Goal: Obtain resource: Download file/media

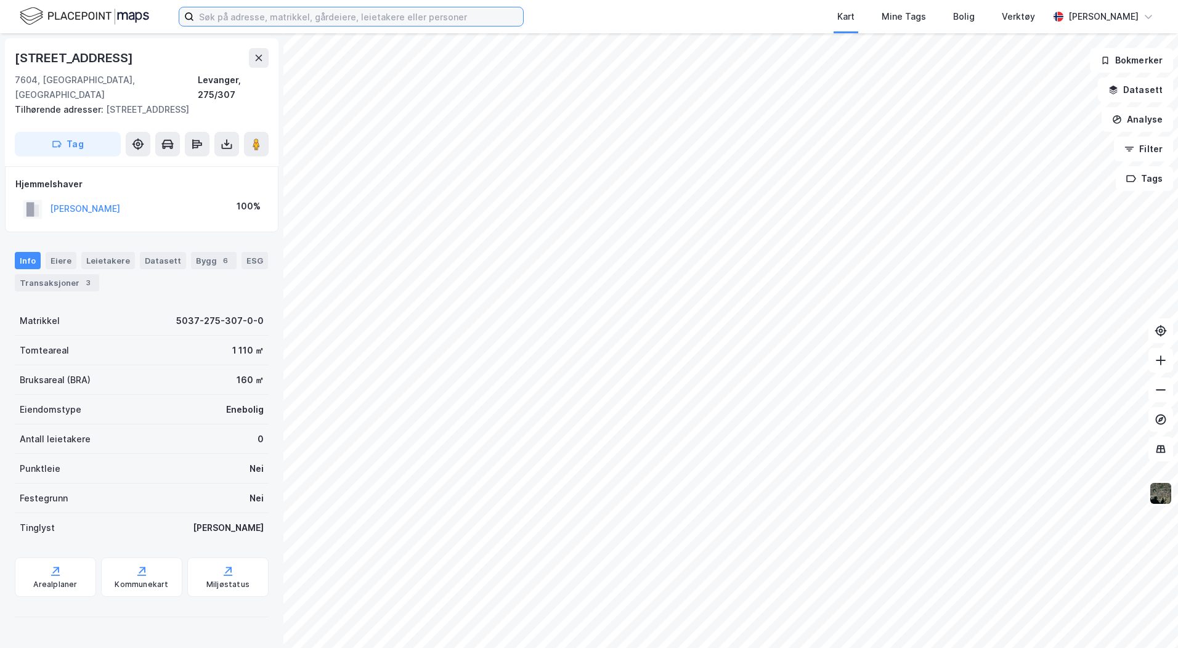
click at [209, 20] on input at bounding box center [358, 16] width 329 height 18
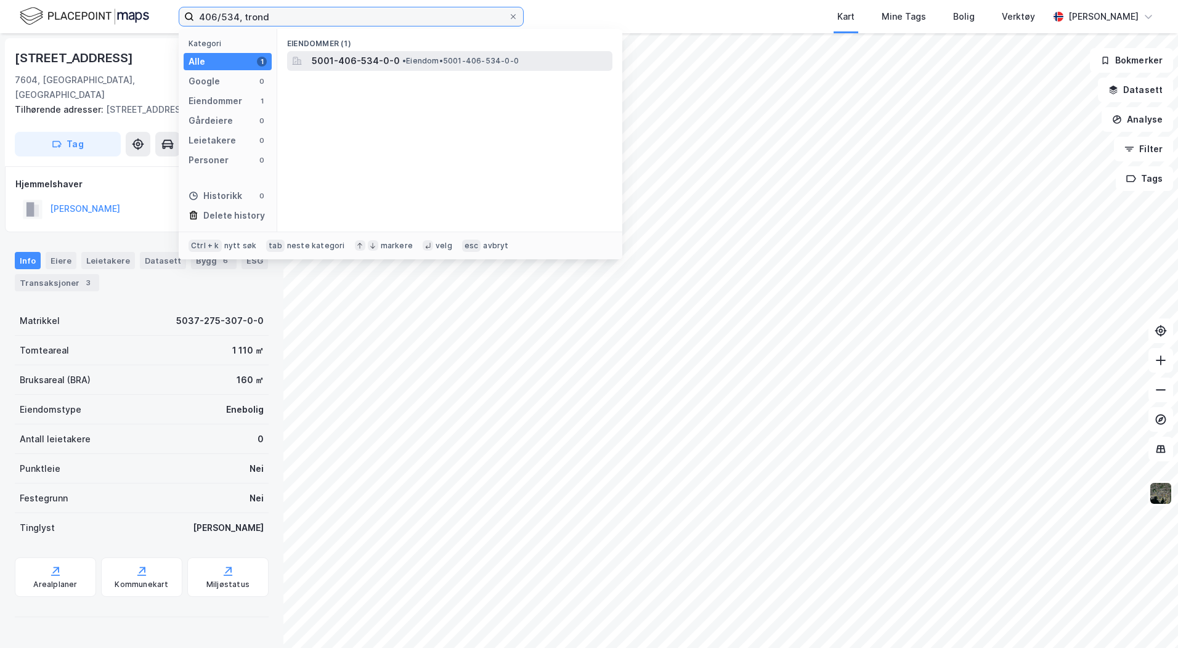
type input "406/534, trond"
click at [334, 61] on span "5001-406-534-0-0" at bounding box center [356, 61] width 88 height 15
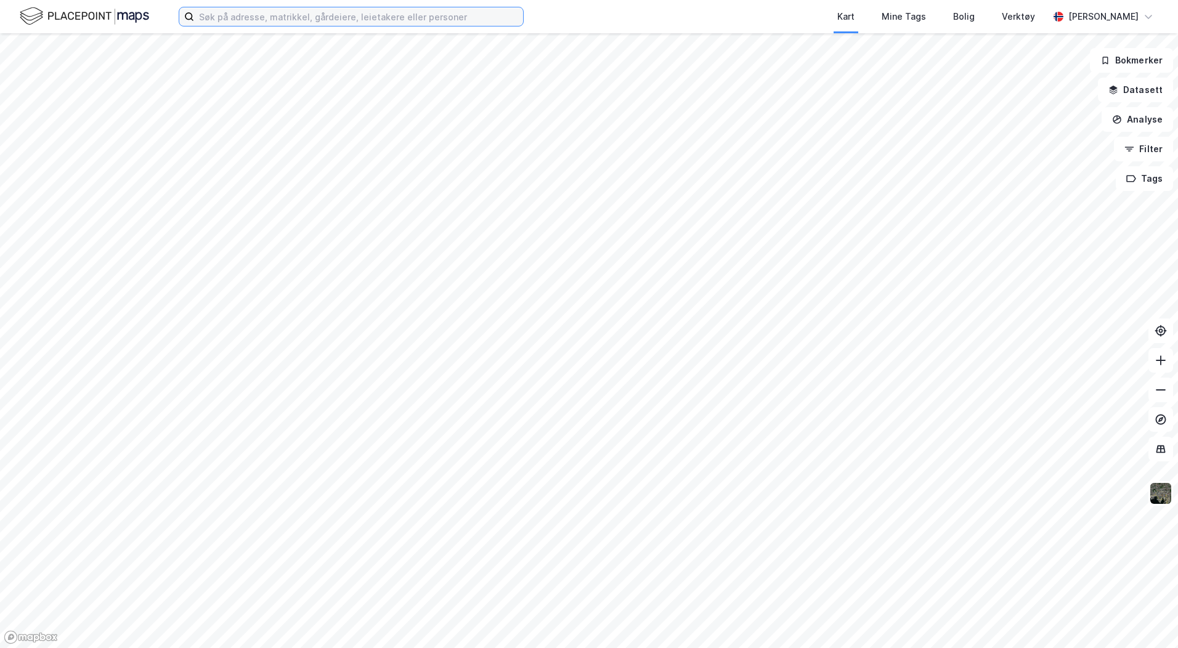
click at [211, 17] on input at bounding box center [358, 16] width 329 height 18
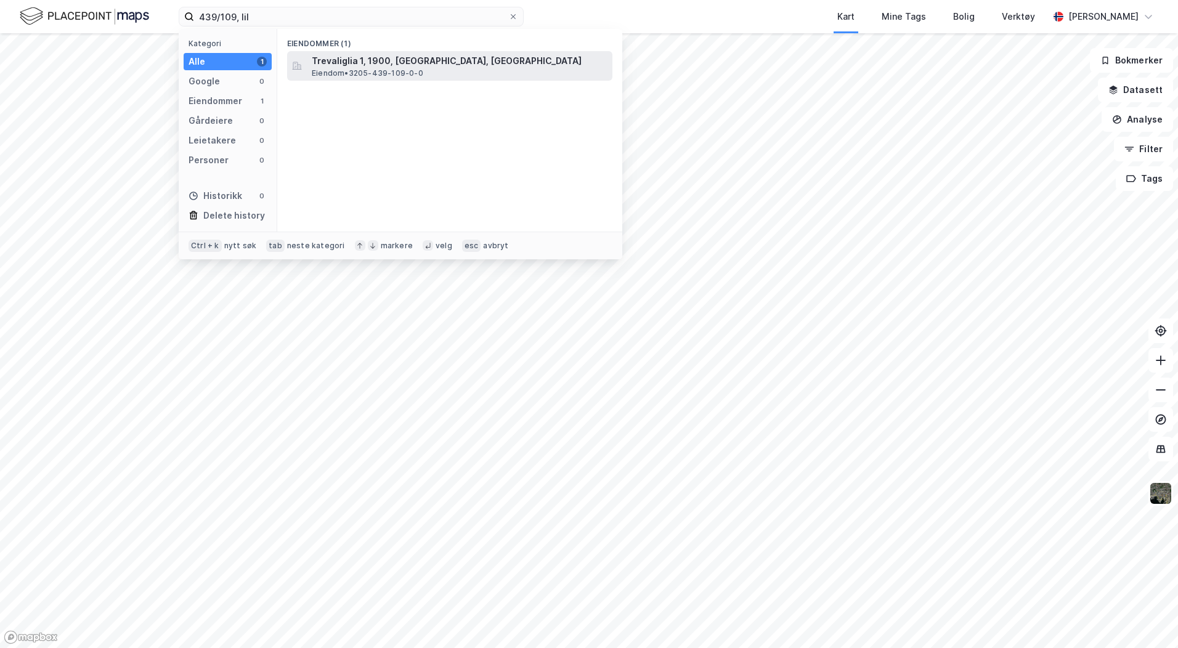
click at [357, 76] on span "Eiendom • 3205-439-109-0-0" at bounding box center [367, 73] width 111 height 10
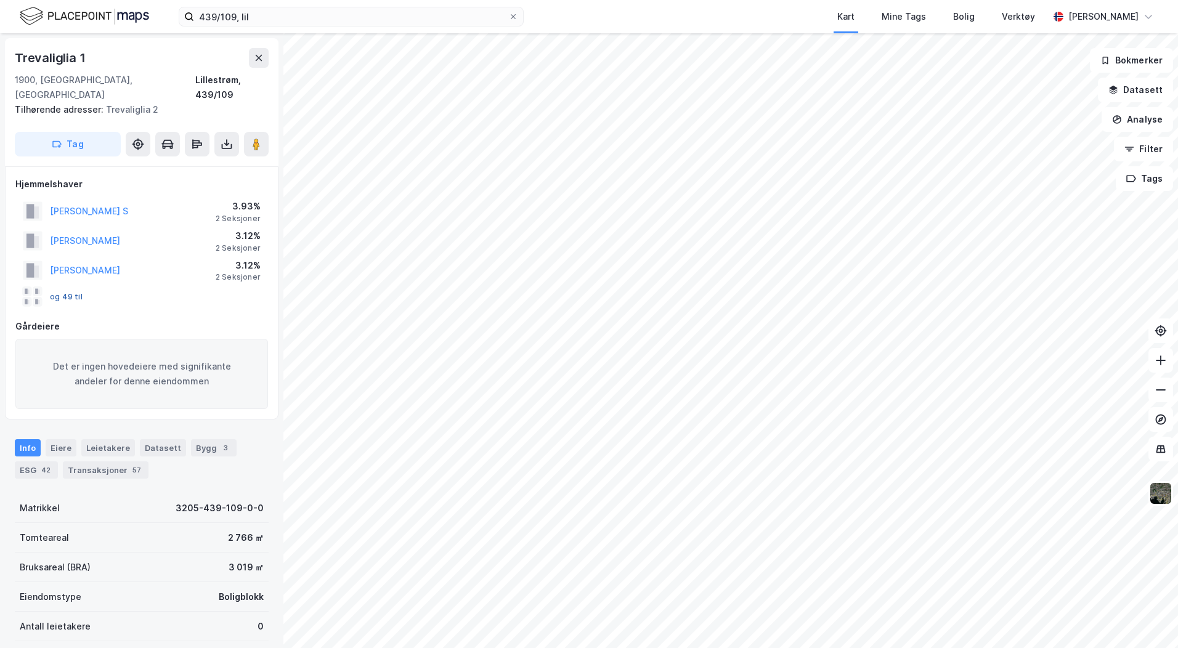
click at [0, 0] on button "og 49 til" at bounding box center [0, 0] width 0 height 0
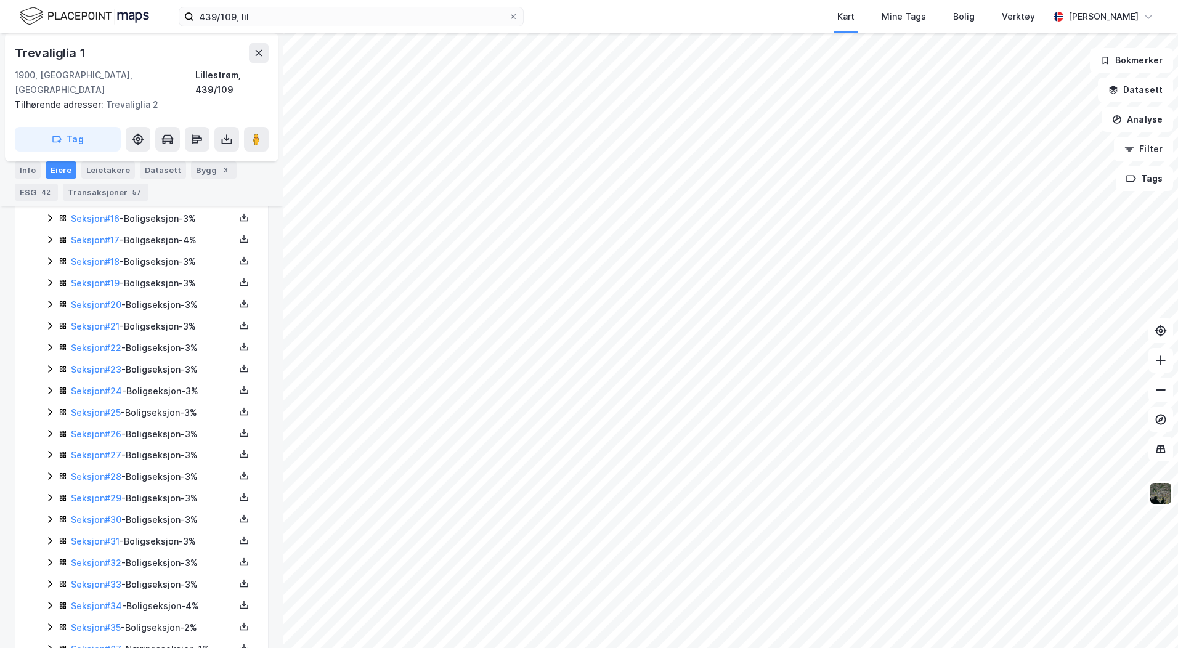
scroll to position [704, 0]
click at [1118, 91] on icon "button" at bounding box center [1113, 90] width 10 height 10
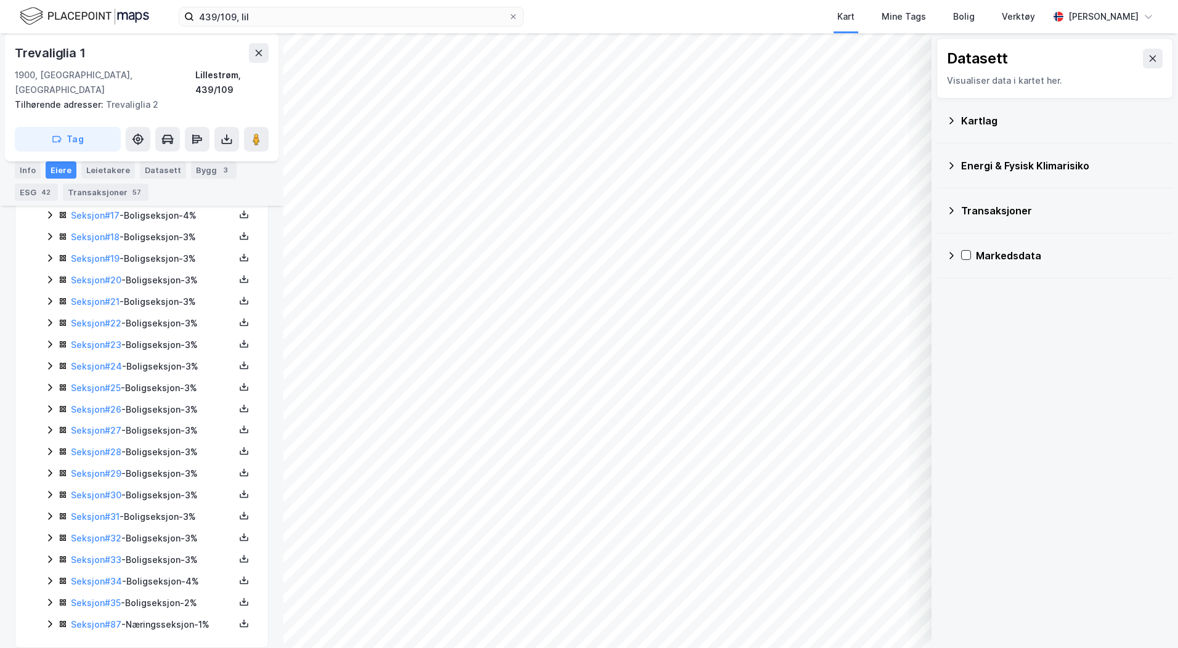
click at [971, 126] on div "Kartlag" at bounding box center [1062, 120] width 202 height 15
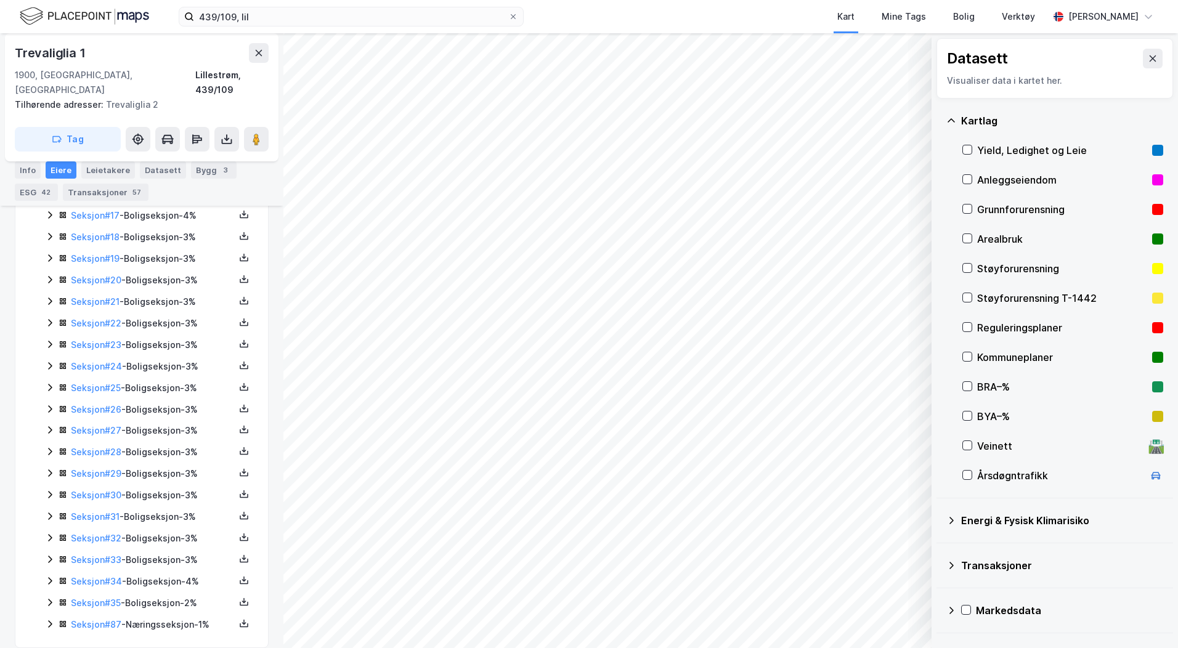
click at [981, 323] on div "Reguleringsplaner" at bounding box center [1062, 327] width 170 height 15
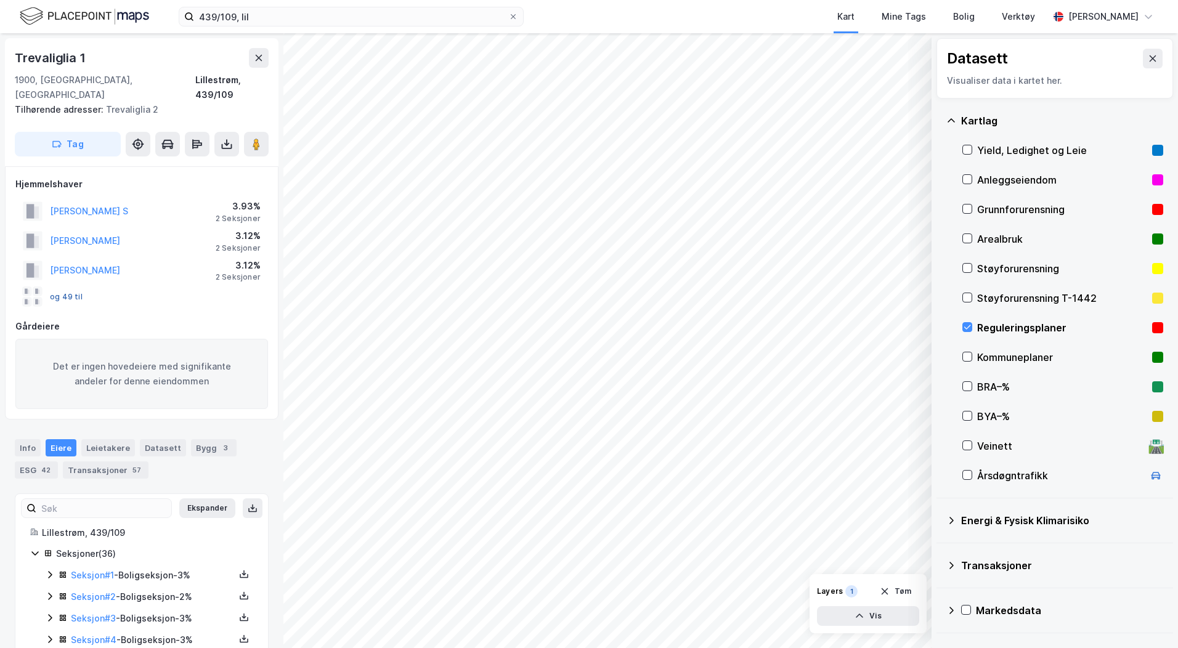
click at [0, 0] on button "og 49 til" at bounding box center [0, 0] width 0 height 0
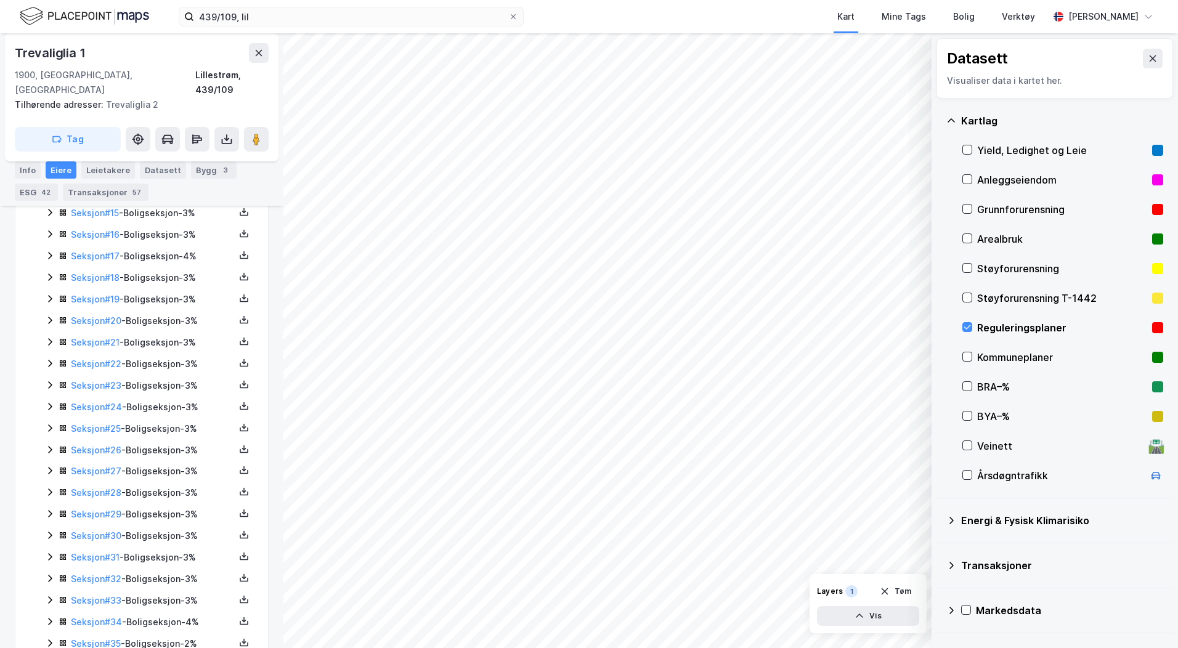
scroll to position [704, 0]
click at [113, 619] on link "Seksjon # 87" at bounding box center [96, 624] width 51 height 10
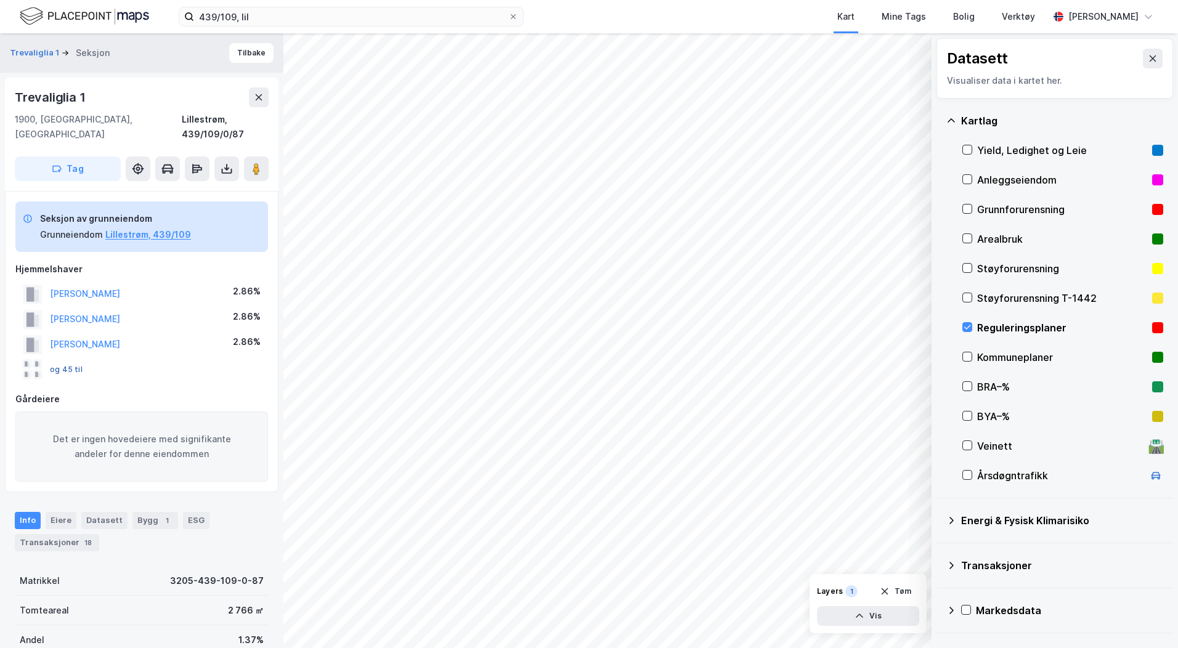
click at [0, 0] on button "og 45 til" at bounding box center [0, 0] width 0 height 0
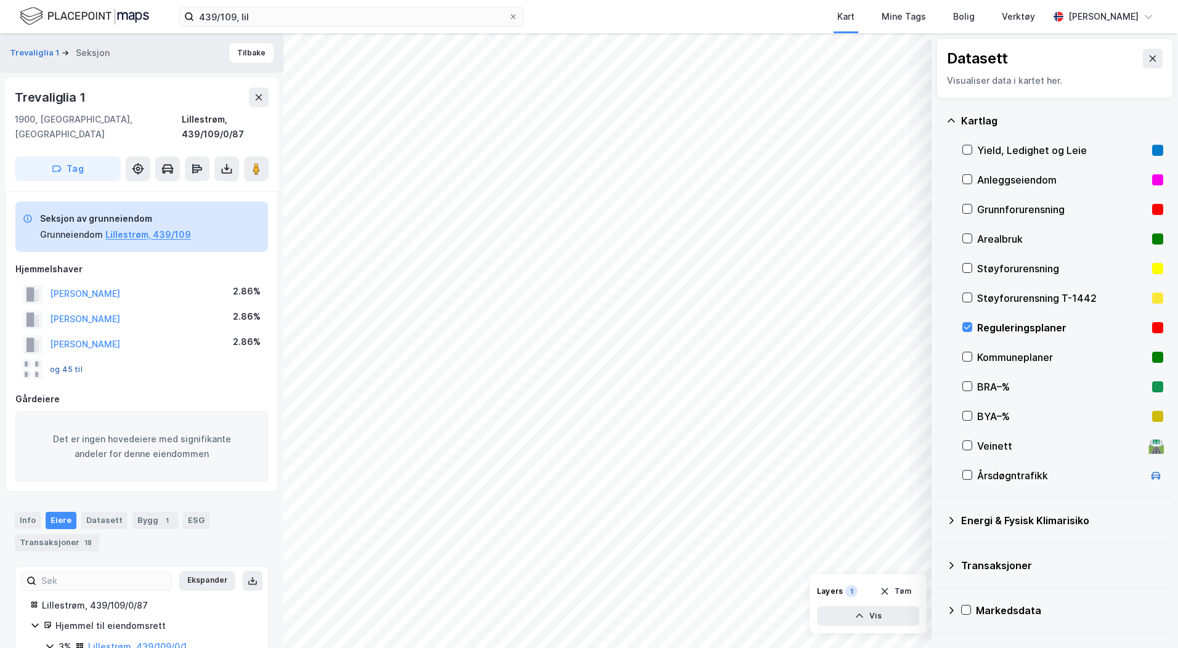
click at [0, 0] on button "og 45 til" at bounding box center [0, 0] width 0 height 0
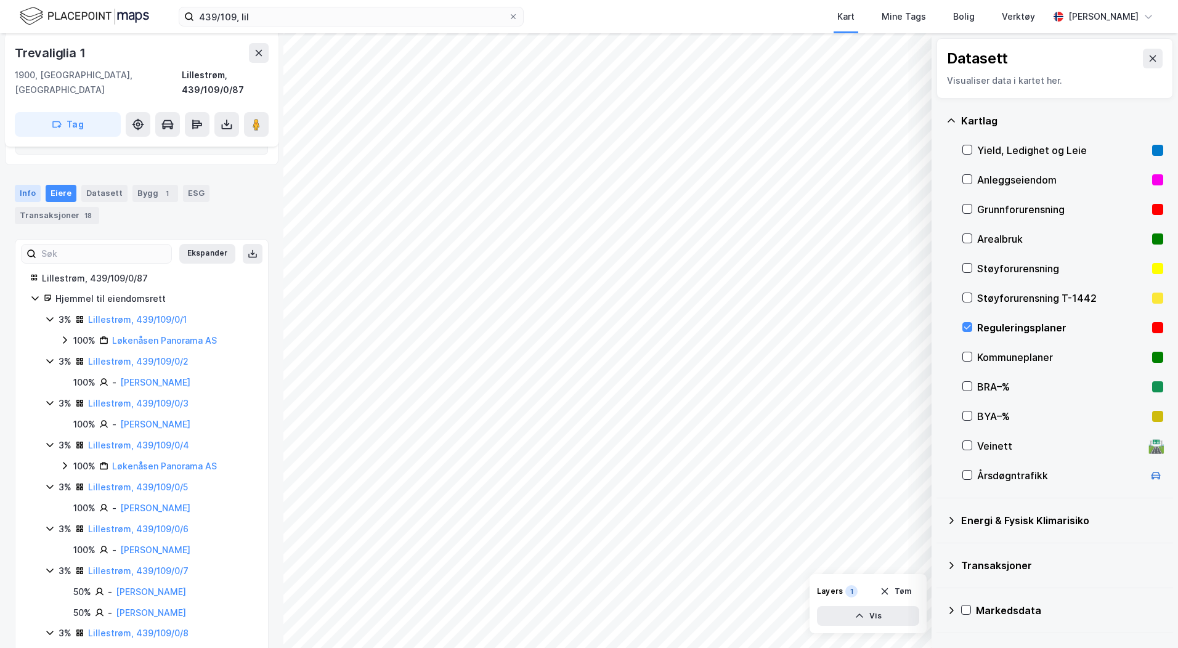
click at [26, 185] on div "Info" at bounding box center [28, 193] width 26 height 17
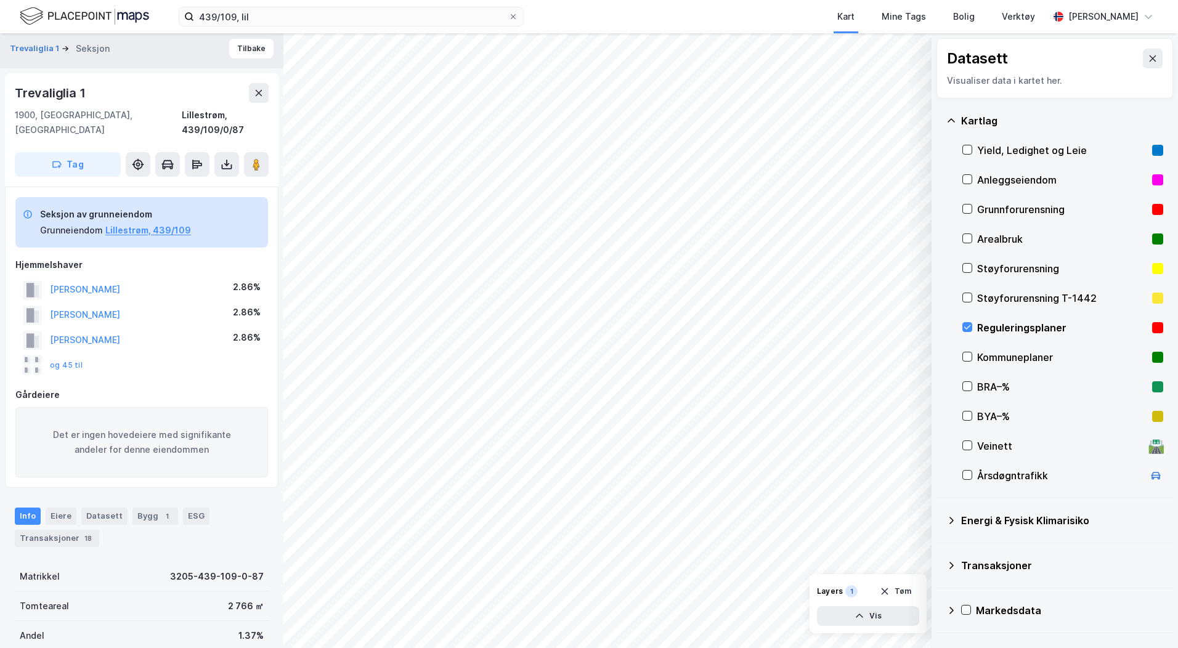
scroll to position [0, 0]
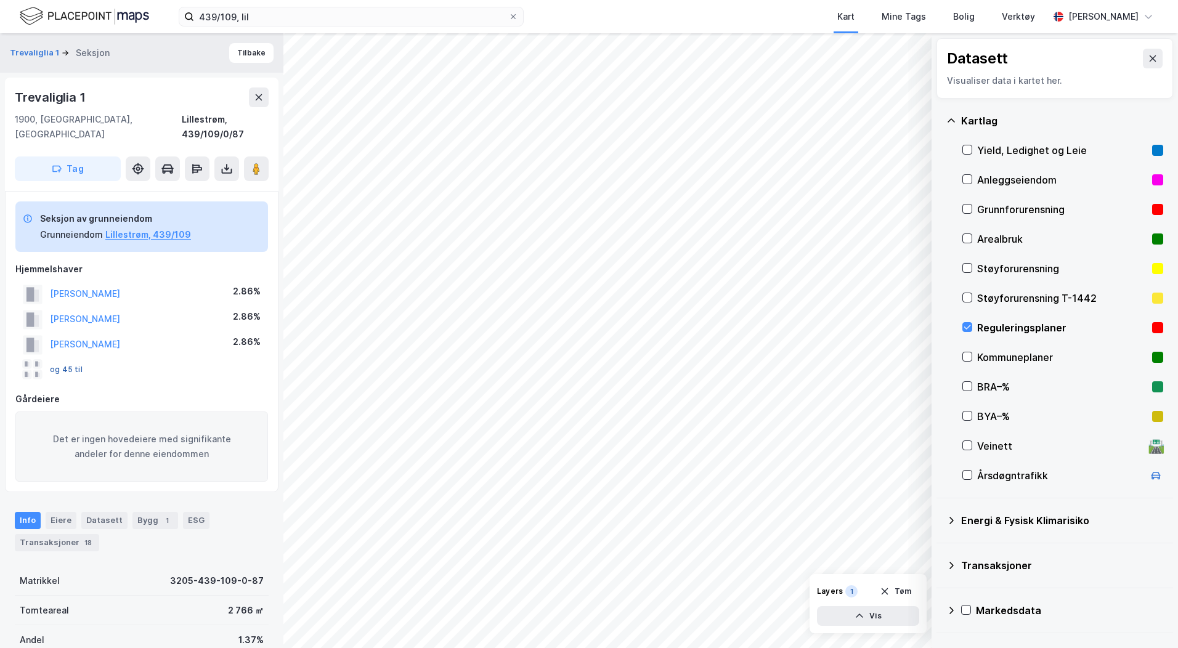
click at [0, 0] on button "og 45 til" at bounding box center [0, 0] width 0 height 0
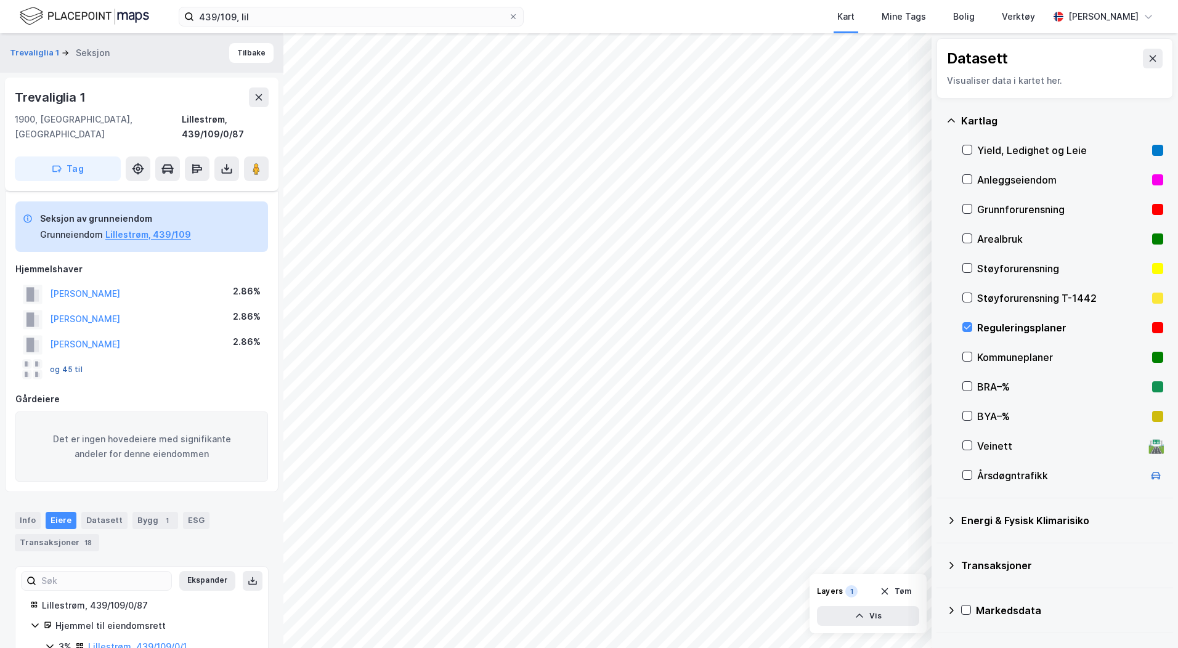
scroll to position [327, 0]
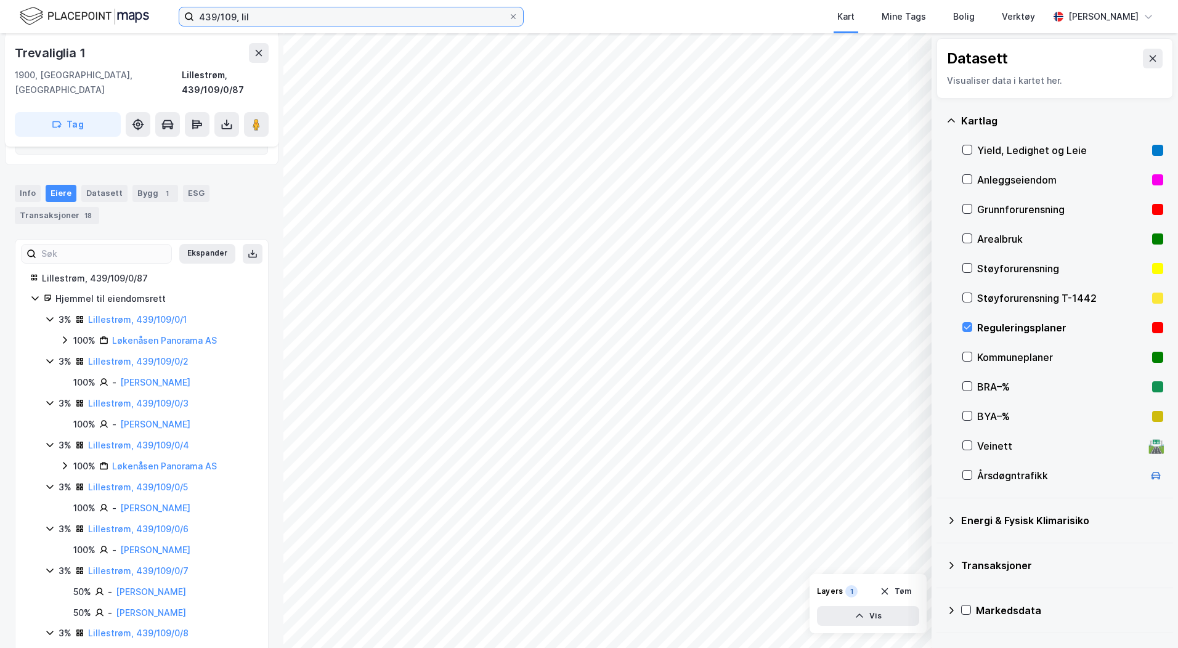
click at [261, 14] on input "439/109, lil" at bounding box center [351, 16] width 314 height 18
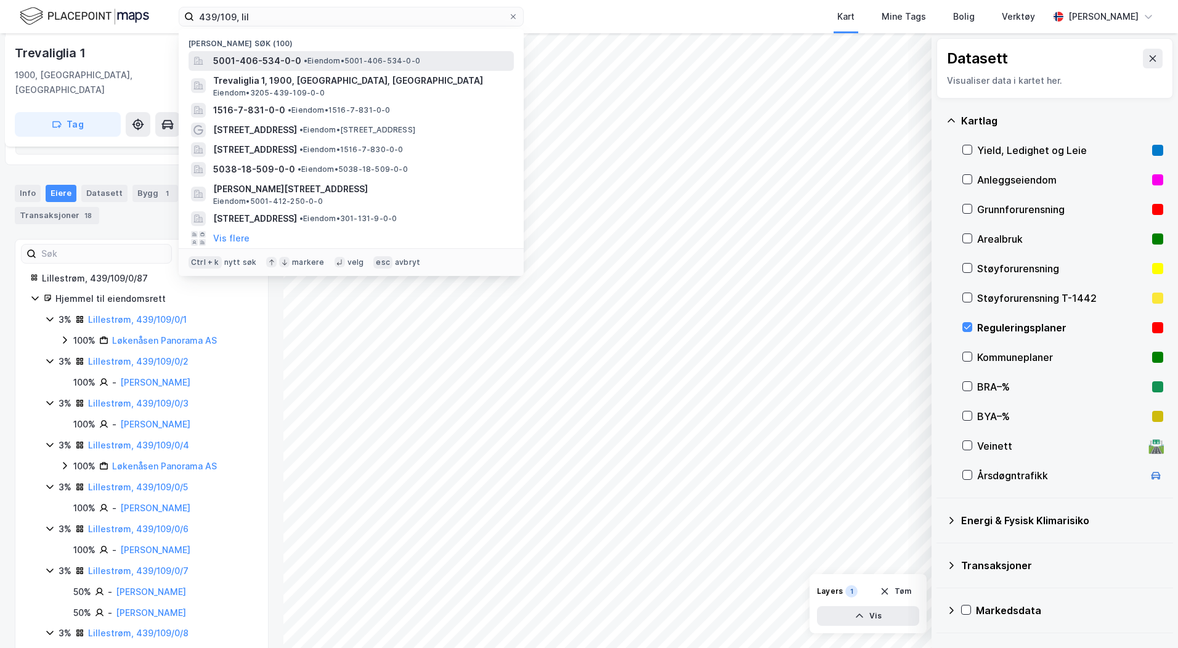
click at [272, 63] on span "5001-406-534-0-0" at bounding box center [257, 61] width 88 height 15
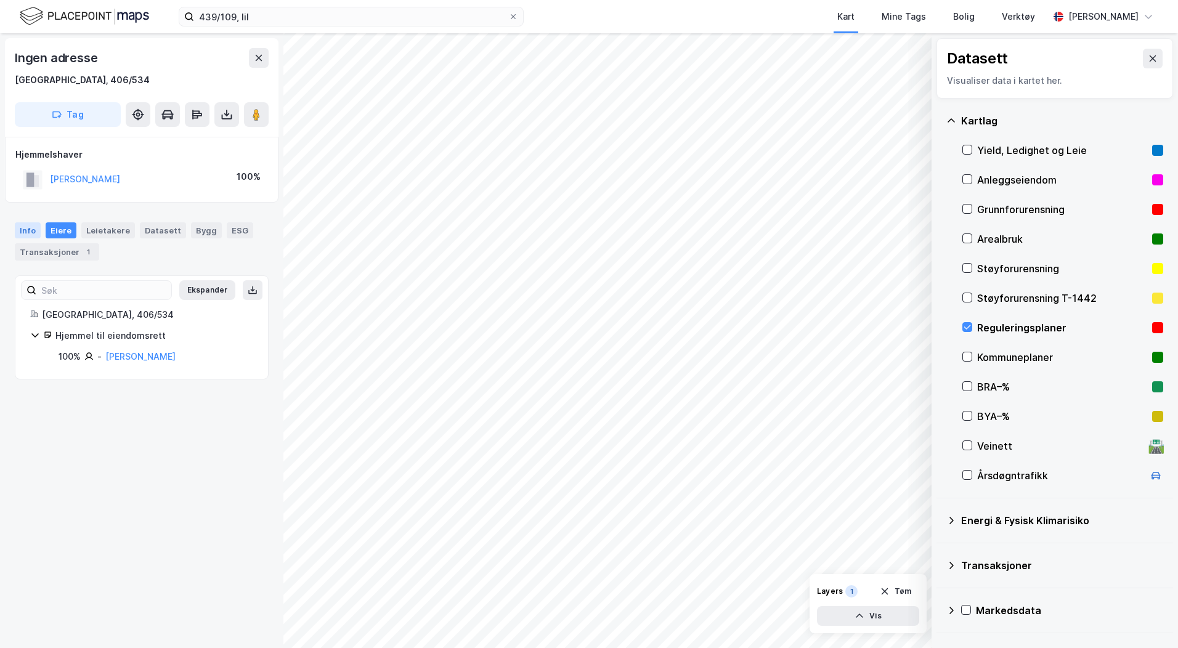
click at [25, 231] on div "Info" at bounding box center [28, 230] width 26 height 16
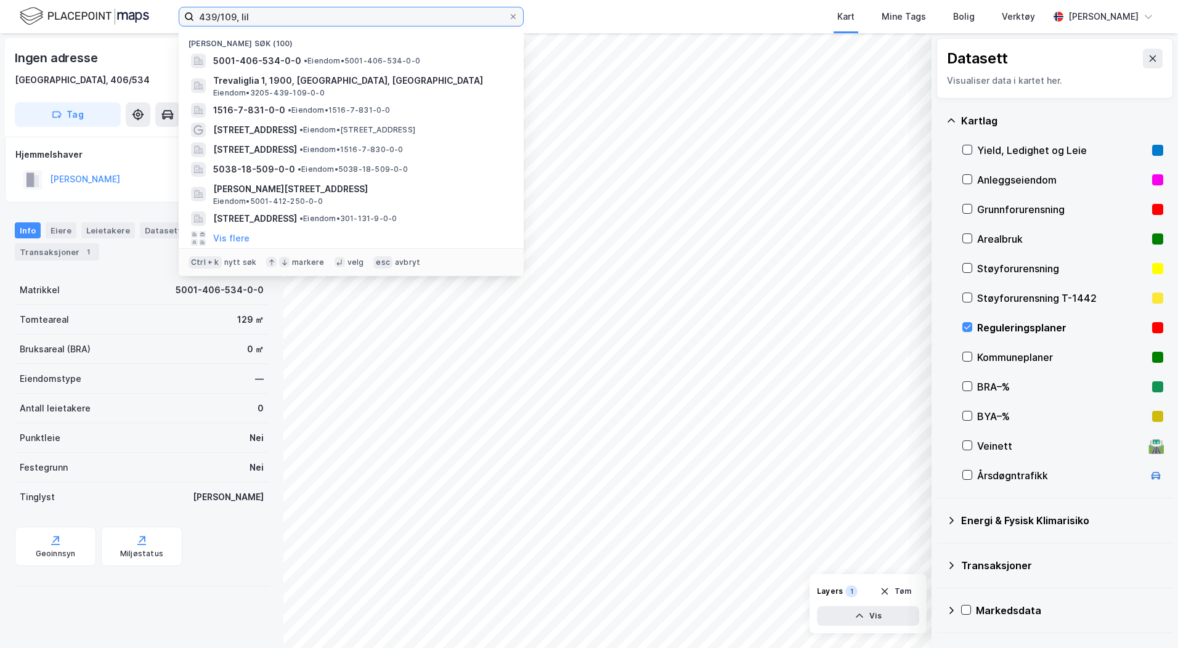
click at [261, 18] on input "439/109, lil" at bounding box center [351, 16] width 314 height 18
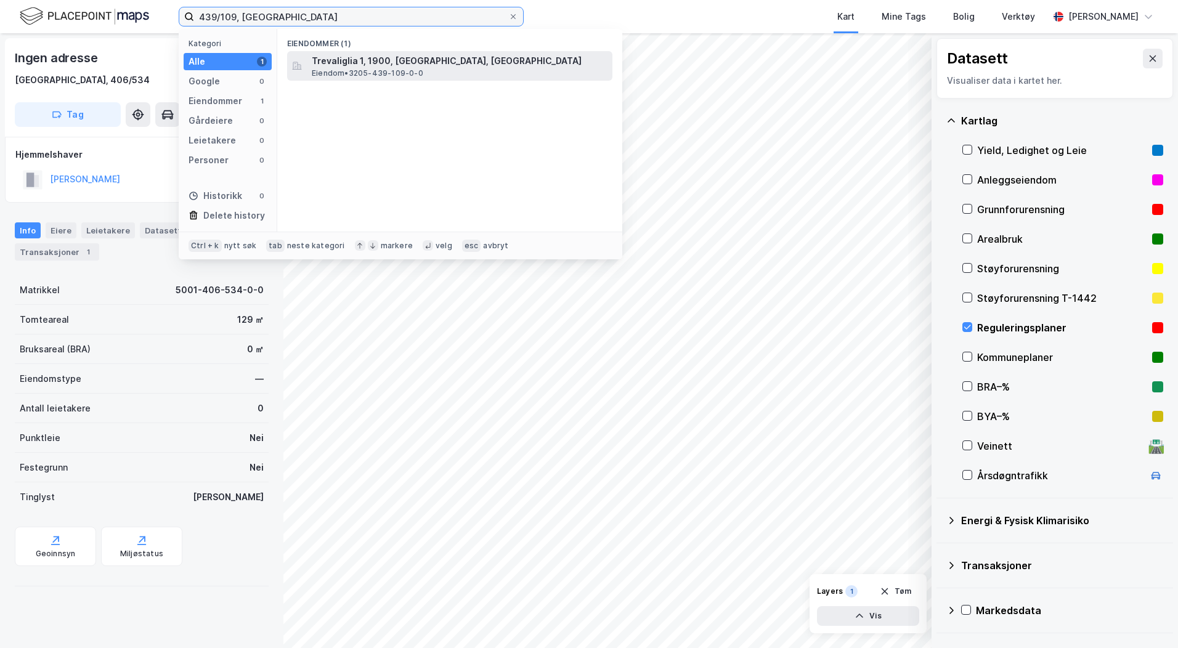
type input "439/109, lille"
click at [336, 60] on span "Trevaliglia 1, 1900, FETSUND, LILLESTRØM" at bounding box center [460, 61] width 296 height 15
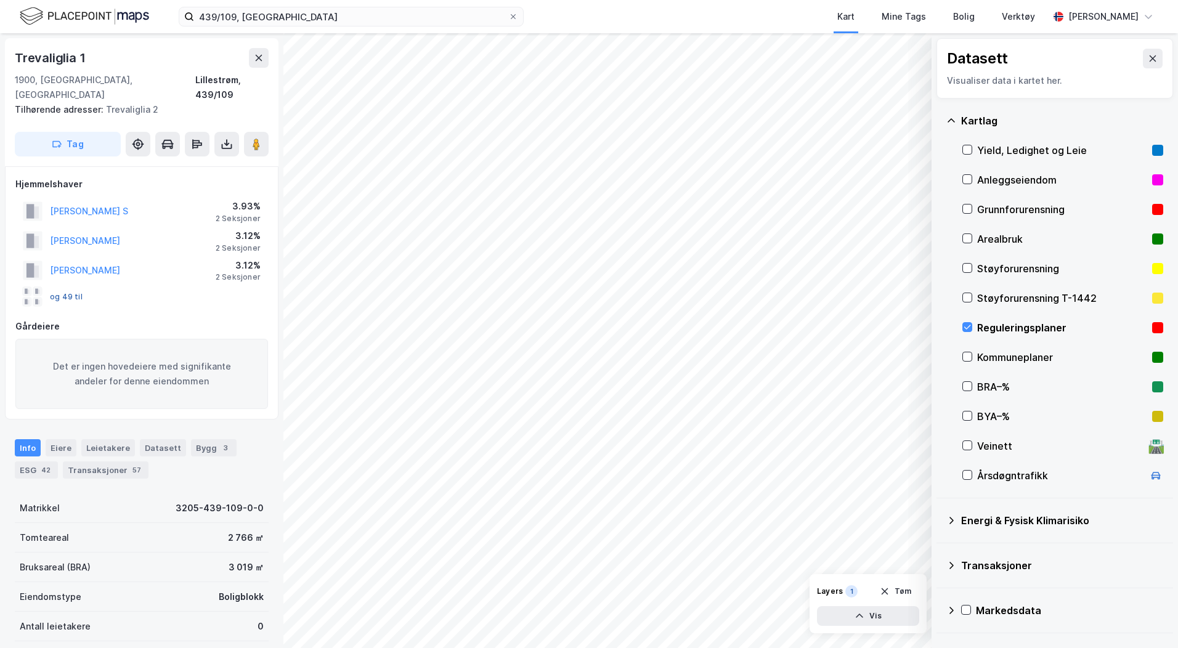
click at [0, 0] on button "og 49 til" at bounding box center [0, 0] width 0 height 0
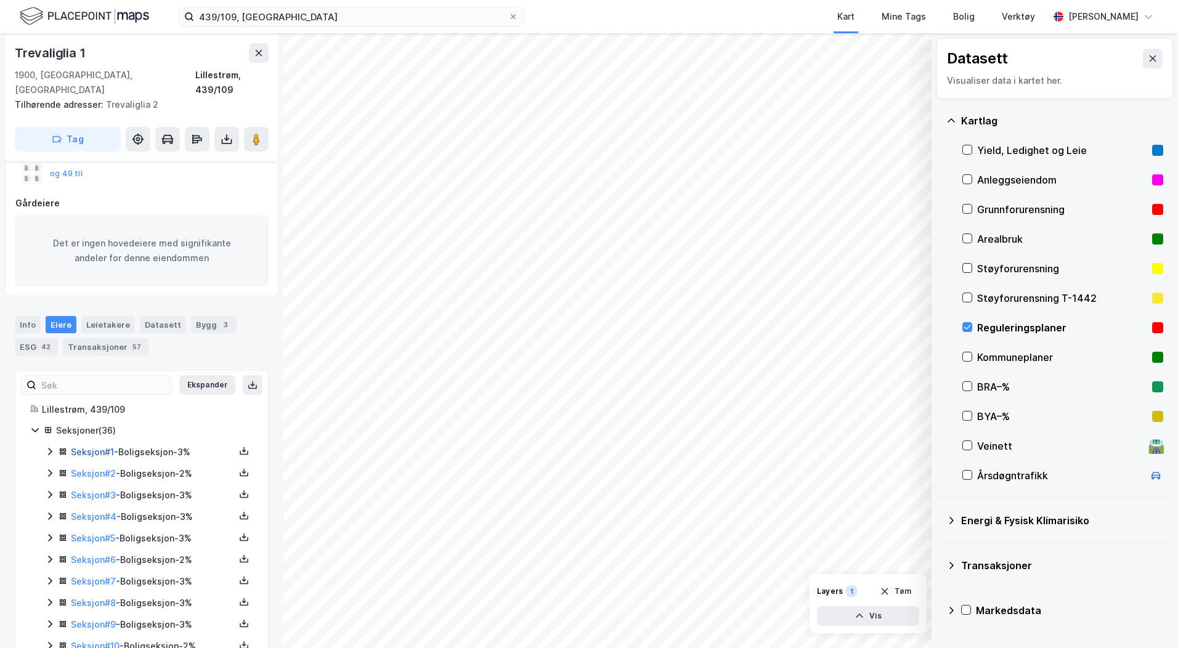
click at [97, 447] on link "Seksjon # 1" at bounding box center [92, 452] width 43 height 10
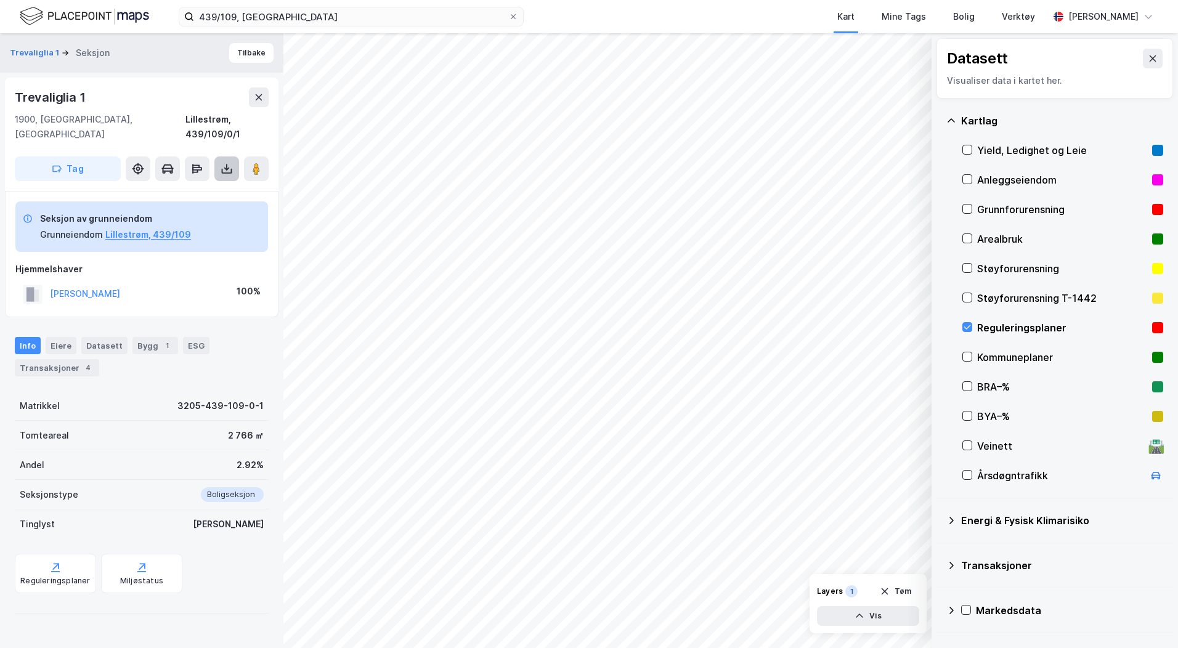
click at [221, 163] on icon at bounding box center [227, 169] width 12 height 12
click at [192, 188] on div "Last ned grunnbok" at bounding box center [165, 193] width 71 height 10
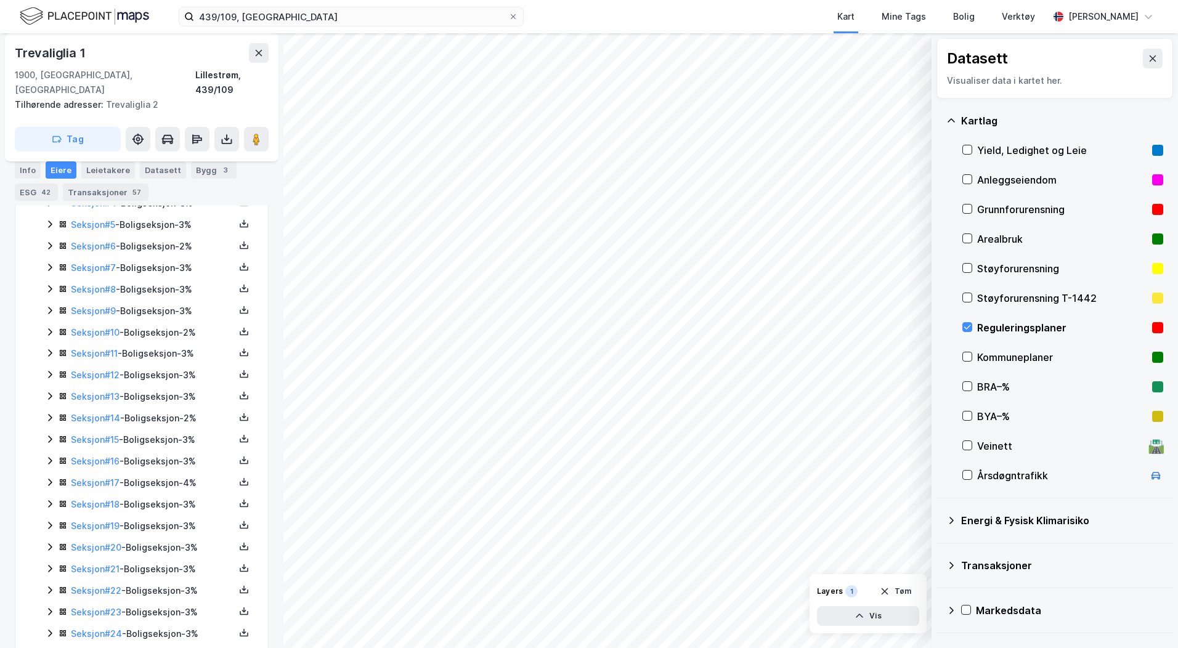
scroll to position [704, 0]
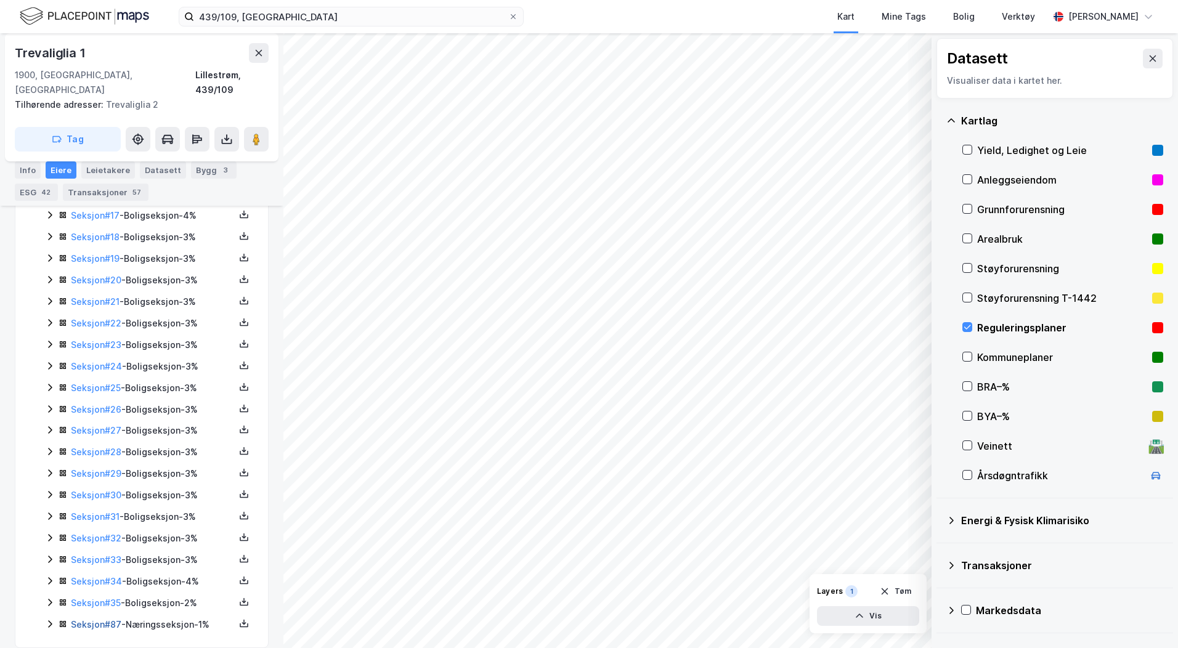
click at [108, 619] on link "Seksjon # 87" at bounding box center [96, 624] width 51 height 10
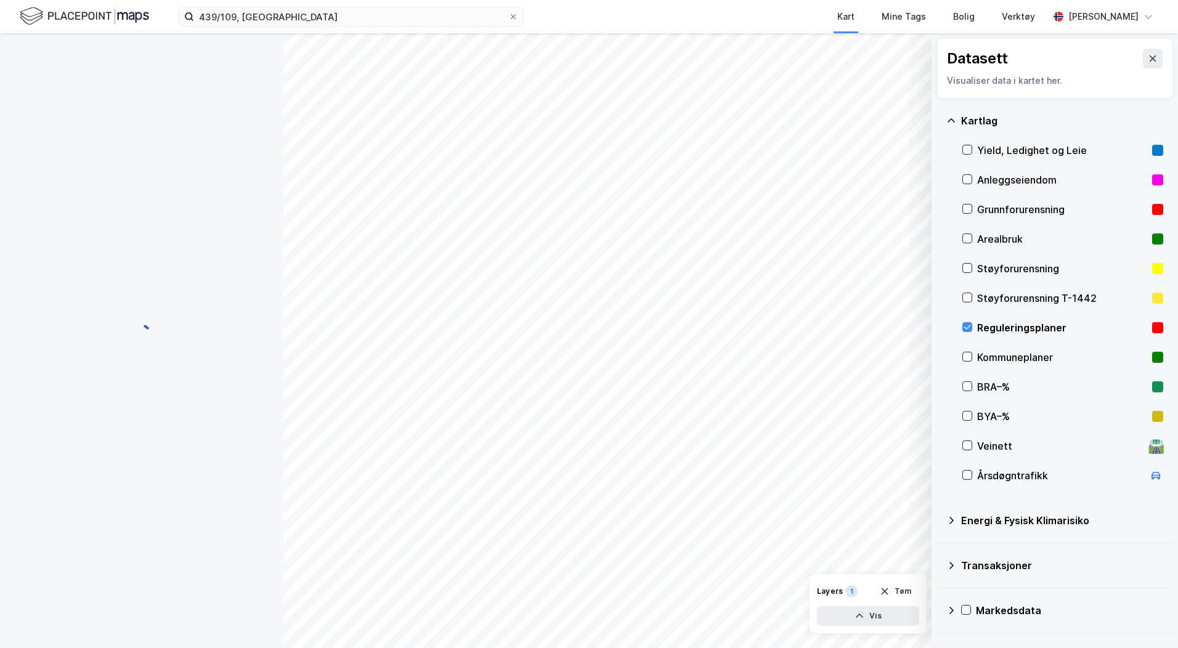
scroll to position [195, 0]
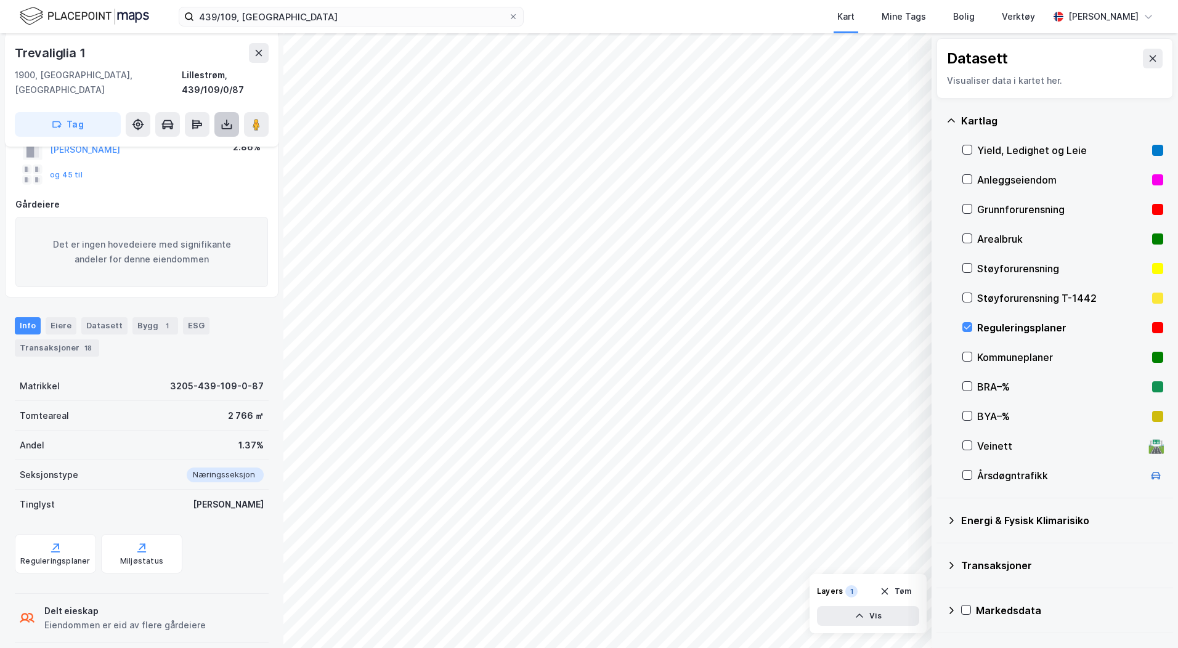
click at [223, 117] on button at bounding box center [226, 124] width 25 height 25
click at [219, 139] on div "Last ned grunnbok" at bounding box center [173, 149] width 131 height 20
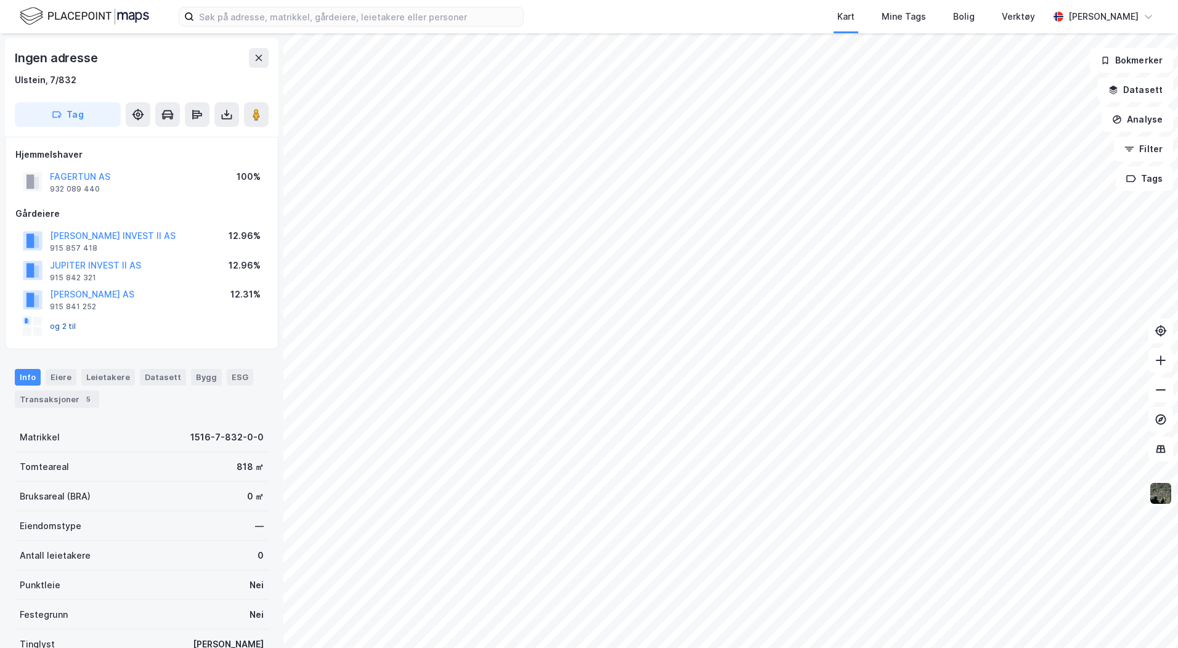
click at [0, 0] on button "og 2 til" at bounding box center [0, 0] width 0 height 0
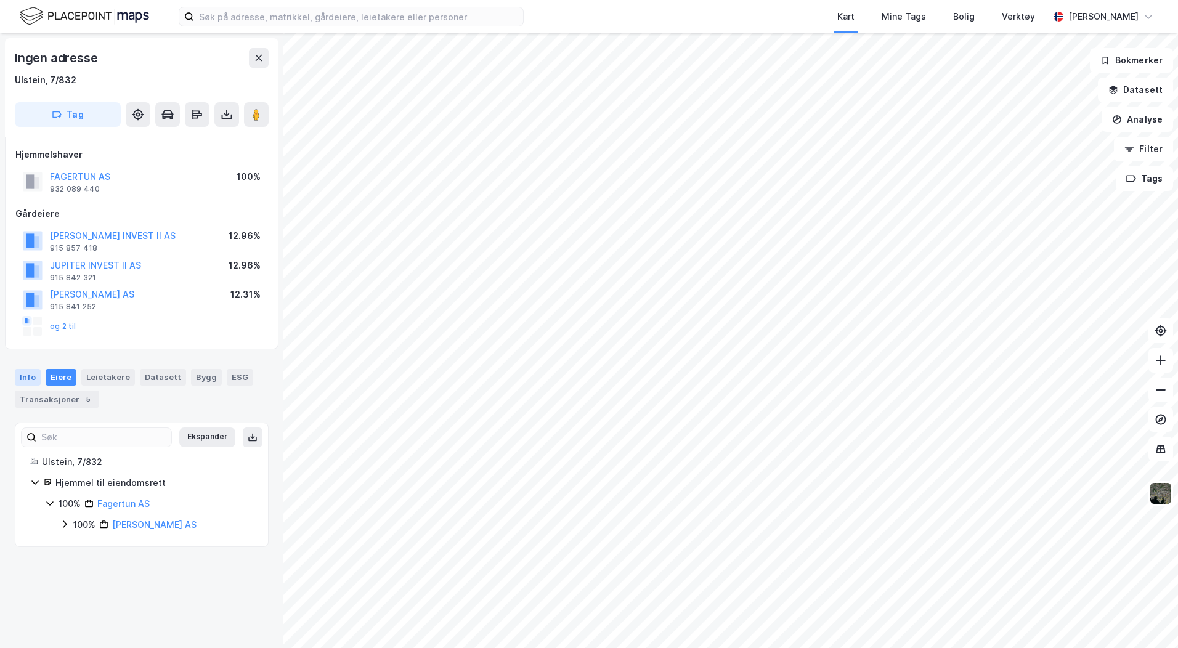
click at [29, 373] on div "Info" at bounding box center [28, 377] width 26 height 16
